Goal: Information Seeking & Learning: Learn about a topic

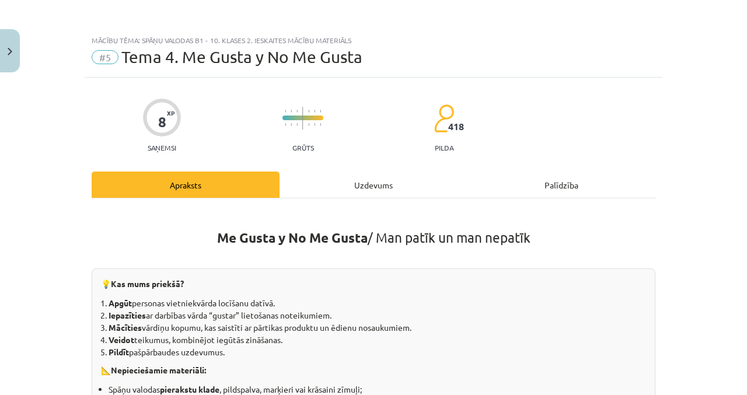
scroll to position [182, 0]
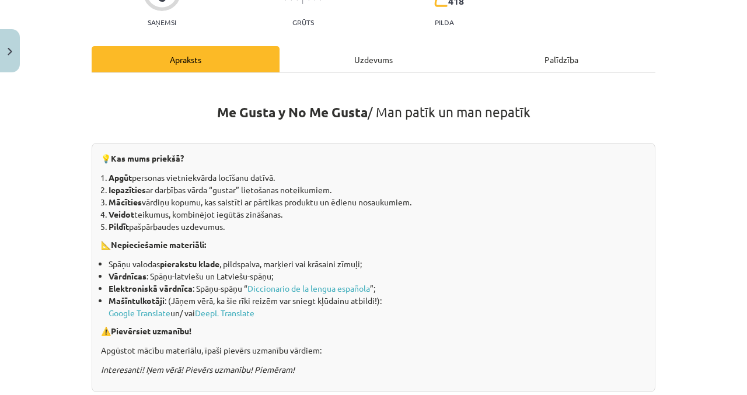
click at [326, 58] on div "Uzdevums" at bounding box center [374, 59] width 188 height 26
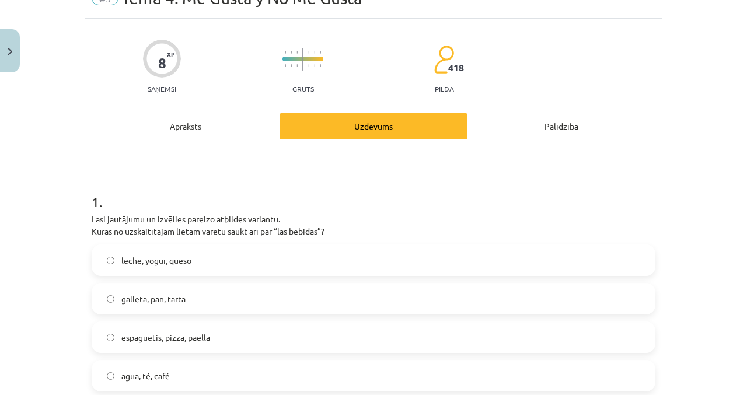
scroll to position [58, 0]
click at [9, 55] on img "Close" at bounding box center [10, 52] width 5 height 8
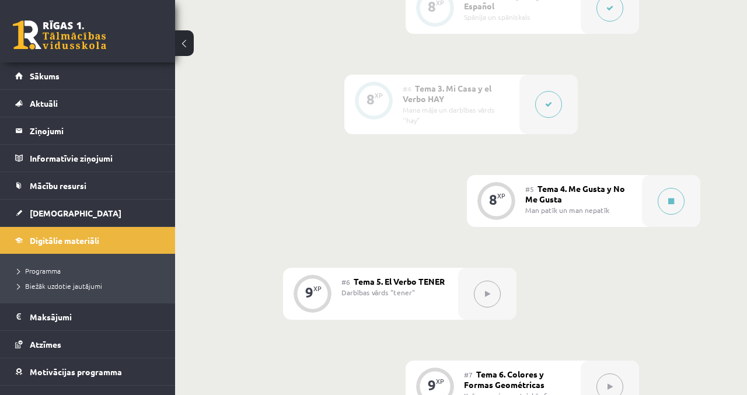
scroll to position [639, 0]
click at [665, 203] on button at bounding box center [671, 200] width 27 height 27
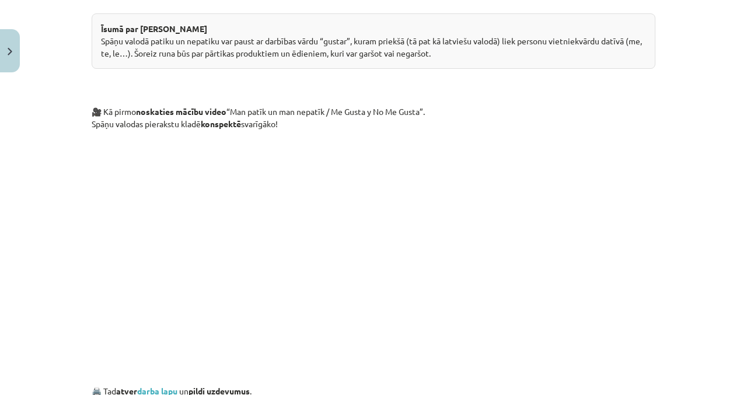
scroll to position [566, 0]
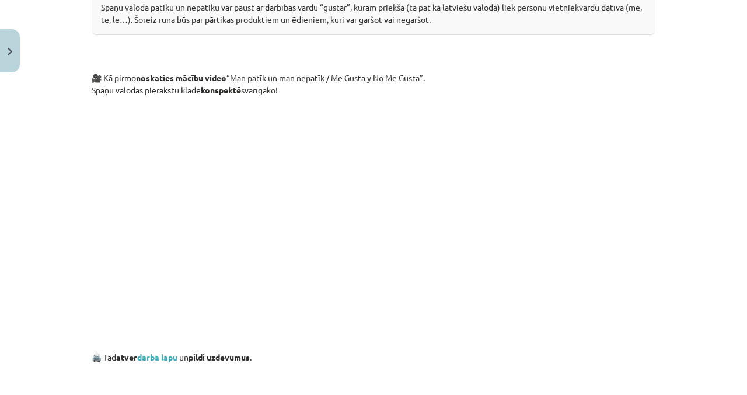
click at [176, 357] on link "darba lapu" at bounding box center [157, 357] width 40 height 11
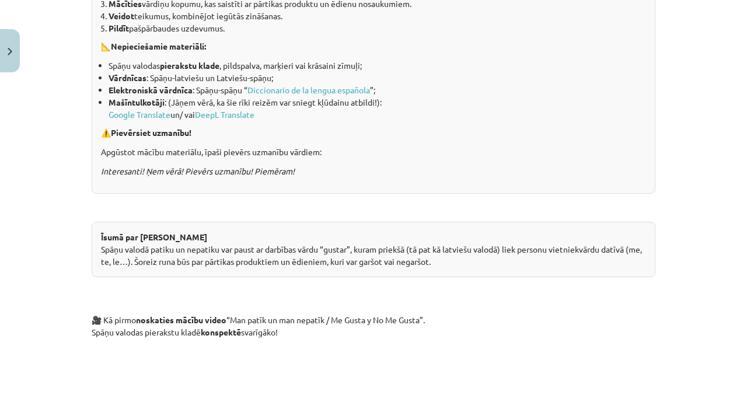
click at [322, 293] on p at bounding box center [374, 287] width 564 height 21
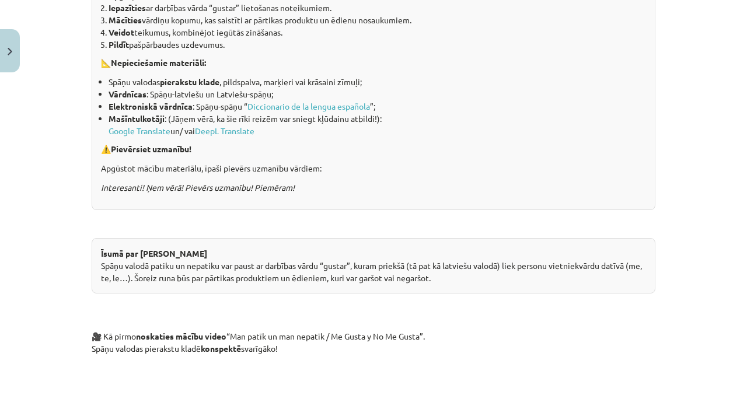
click at [322, 306] on p at bounding box center [374, 304] width 564 height 21
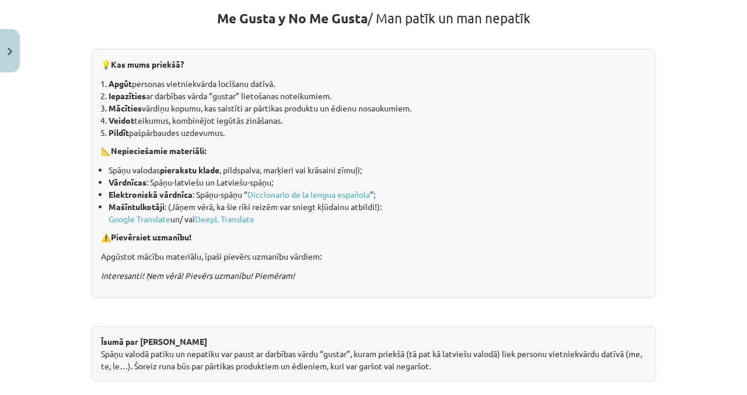
scroll to position [179, 0]
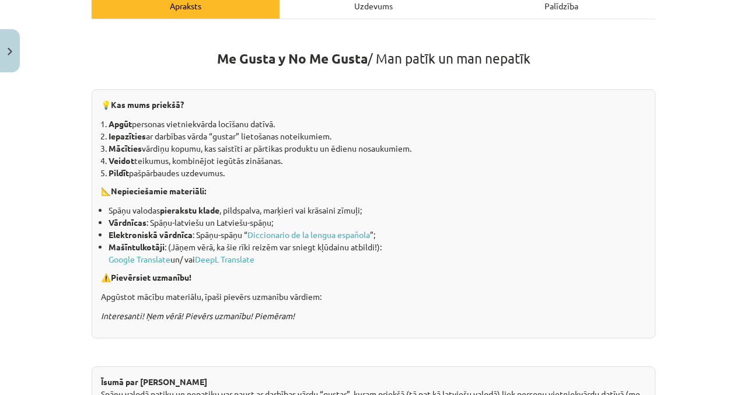
click at [425, 219] on li "Vārdnīcas : Spāņu-latviešu un Latviešu-spāņu;" at bounding box center [377, 222] width 537 height 12
click at [420, 230] on li "Elektroniskā vārdnīca : Spāņu-spāņu “ Diccionario de la lengua española ”;" at bounding box center [377, 235] width 537 height 12
click at [418, 4] on div "Uzdevums" at bounding box center [374, 5] width 188 height 26
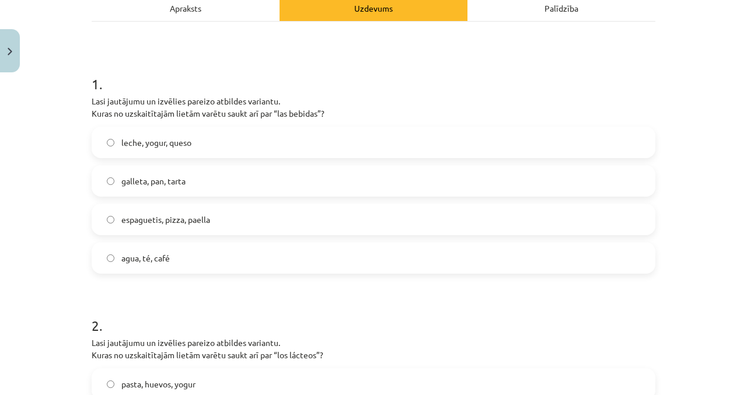
scroll to position [0, 0]
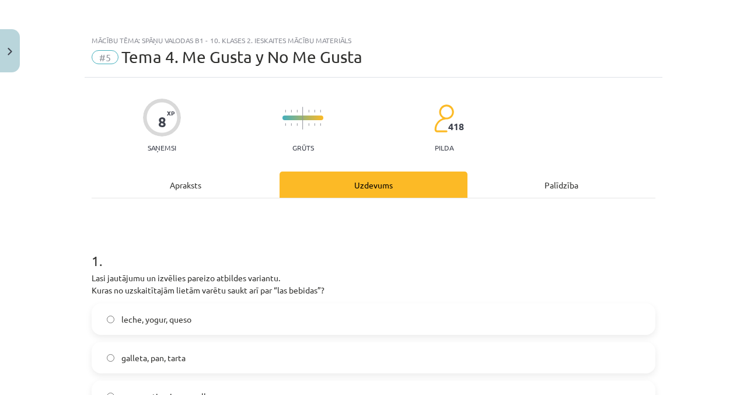
click at [231, 193] on div "Apraksts" at bounding box center [186, 185] width 188 height 26
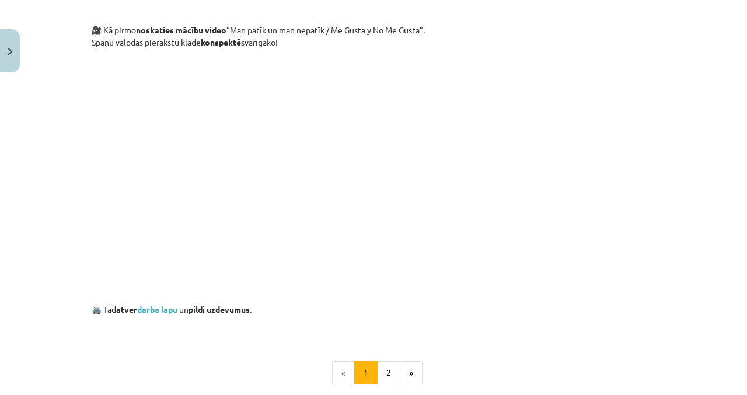
scroll to position [620, 0]
